Goal: Information Seeking & Learning: Learn about a topic

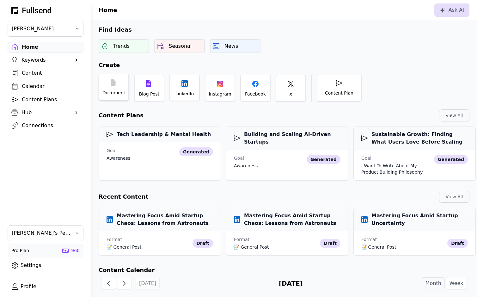
click at [121, 86] on div "Document" at bounding box center [114, 87] width 30 height 27
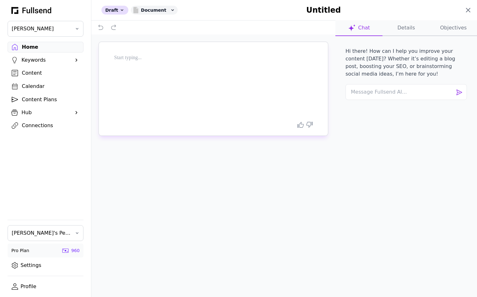
click at [468, 11] on icon at bounding box center [468, 10] width 8 height 8
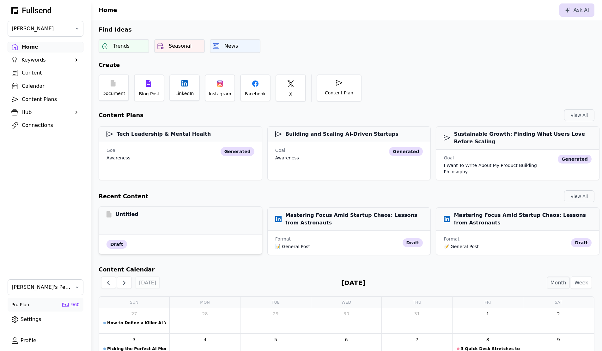
click at [175, 218] on div "Untitled" at bounding box center [180, 221] width 163 height 28
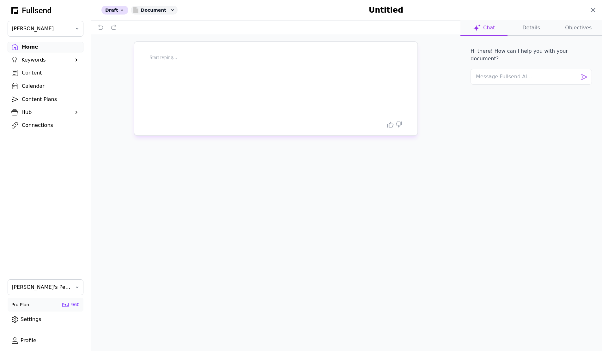
click at [473, 12] on icon at bounding box center [593, 10] width 8 height 8
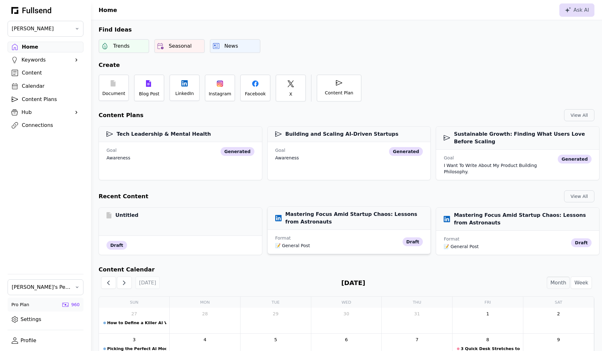
click at [326, 215] on h3 "Mastering Focus Amid Startup Chaos: Lessons from Astronauts" at bounding box center [349, 218] width 148 height 15
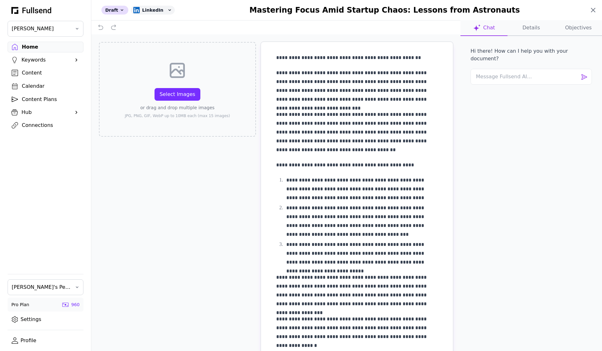
click at [473, 11] on icon at bounding box center [593, 10] width 8 height 8
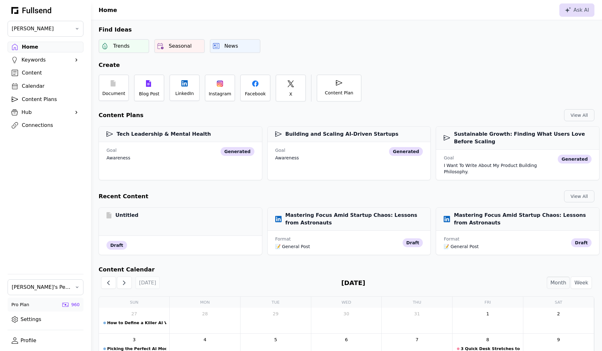
click at [36, 72] on div "Content" at bounding box center [50, 73] width 57 height 8
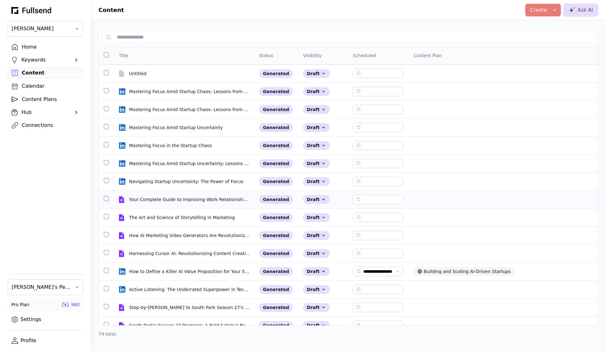
click at [174, 203] on td "Your Complete Guide to Improving Work Relationships with Active Listening Your …" at bounding box center [184, 200] width 140 height 18
select select "**"
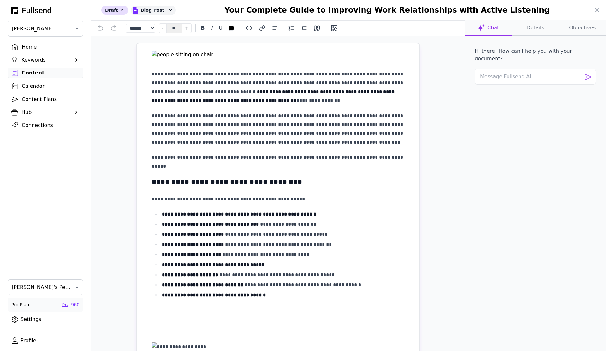
click at [473, 51] on p "Hi there! How can I help you with your document?" at bounding box center [535, 54] width 121 height 15
copy div "Hi there! How can I help you with your document?"
click at [473, 110] on div "Hi there! How can I help you with your document?" at bounding box center [535, 193] width 131 height 305
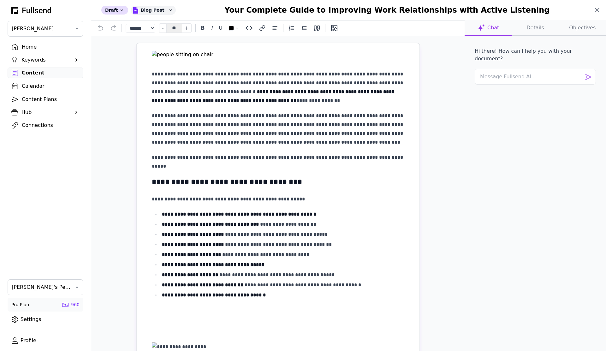
click at [473, 10] on icon at bounding box center [598, 10] width 4 height 4
